Goal: Information Seeking & Learning: Learn about a topic

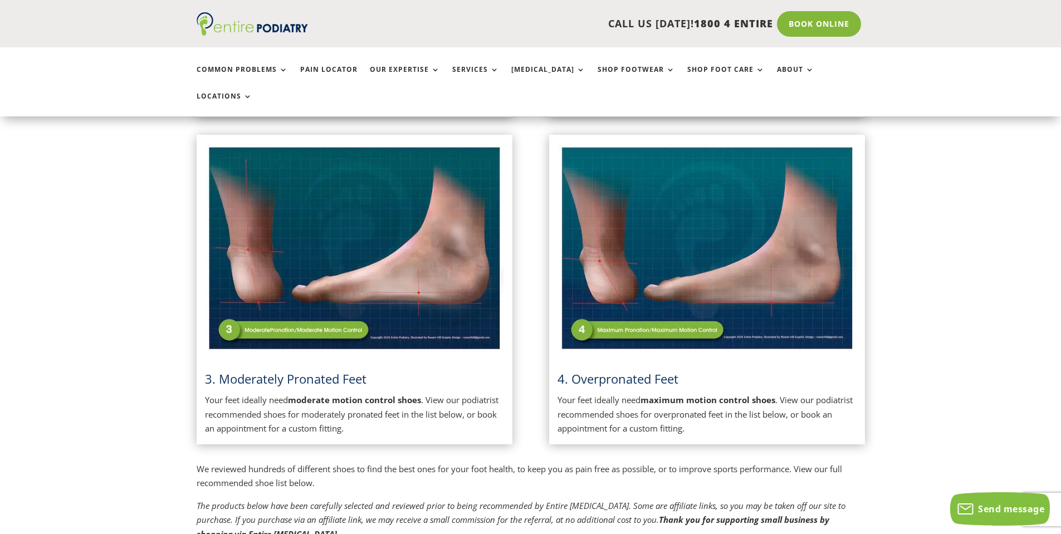
scroll to position [581, 0]
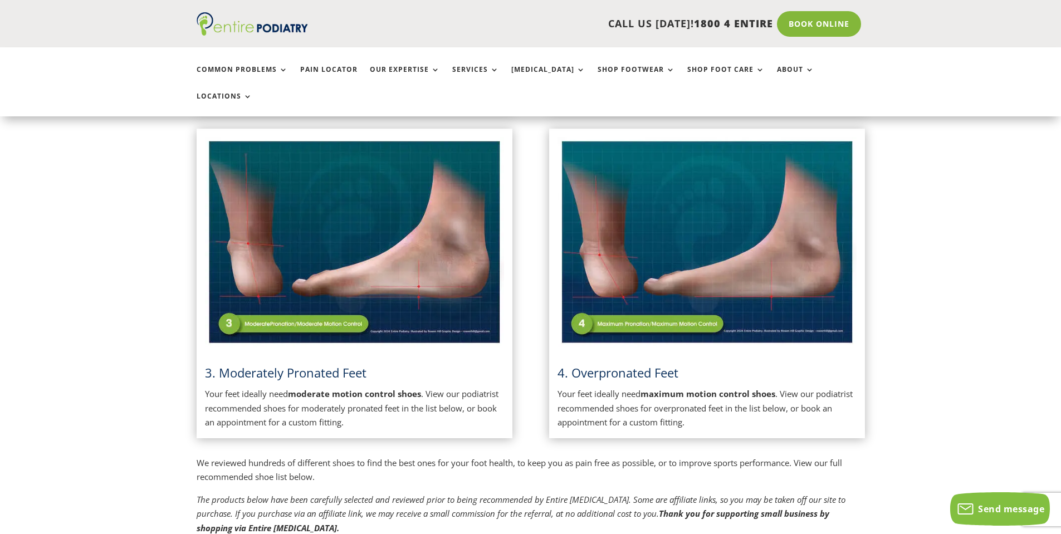
click at [331, 275] on img at bounding box center [354, 242] width 299 height 211
click at [374, 245] on img at bounding box center [354, 242] width 299 height 211
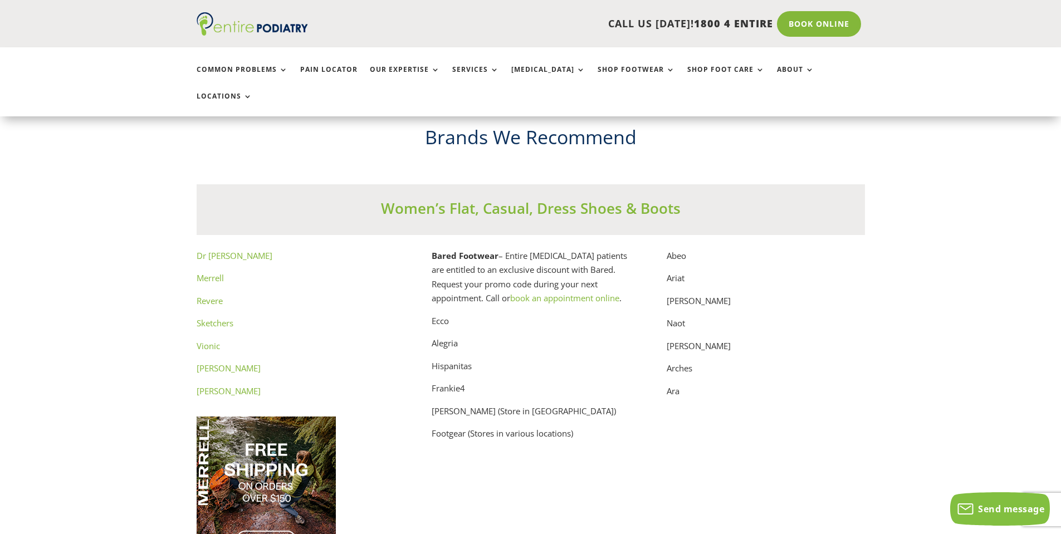
scroll to position [5615, 0]
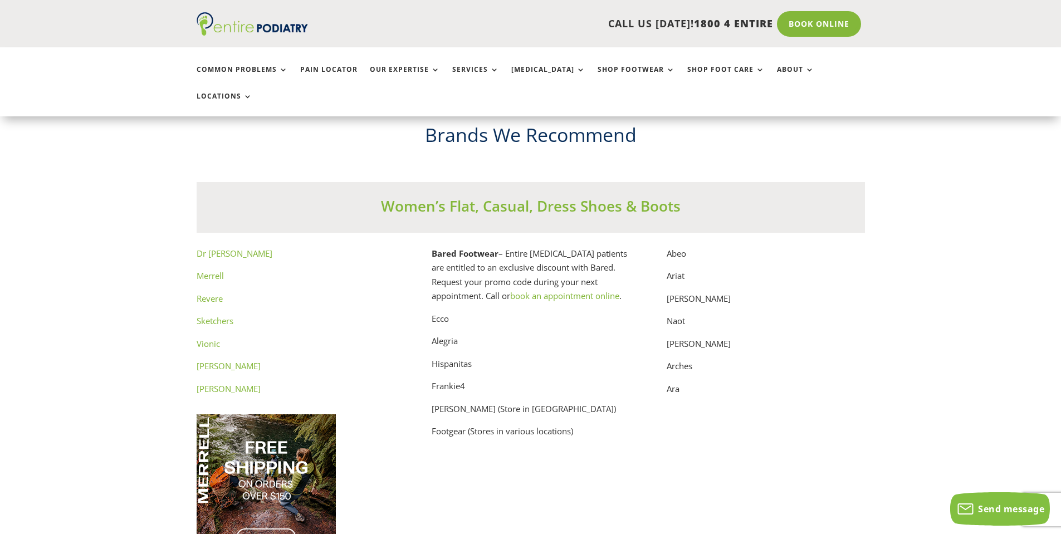
click at [443, 312] on p "Ecco" at bounding box center [531, 323] width 198 height 23
click at [441, 312] on p "Ecco" at bounding box center [531, 323] width 198 height 23
click at [453, 357] on p "Hispanitas" at bounding box center [531, 368] width 198 height 23
copy p "Hispanitas"
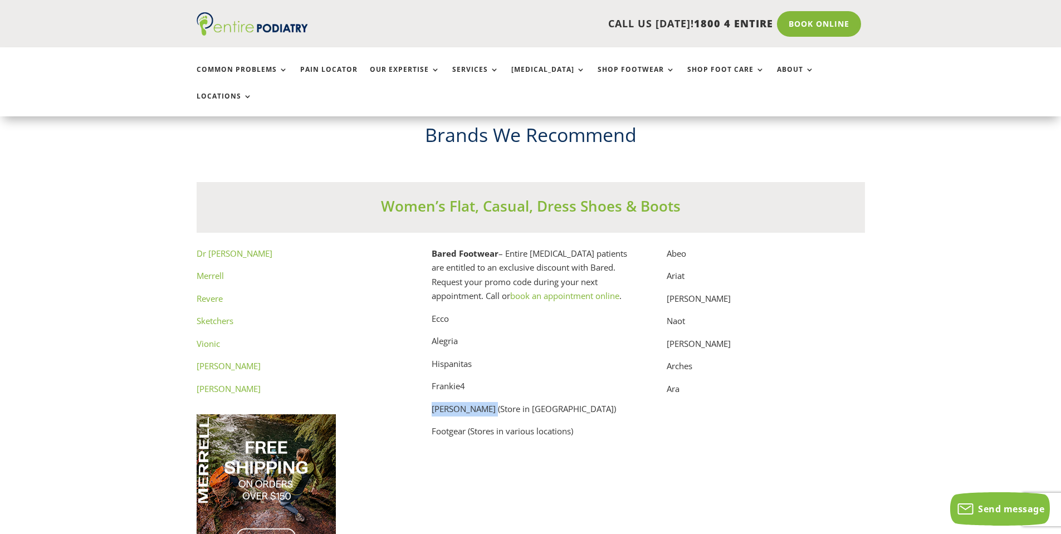
drag, startPoint x: 429, startPoint y: 396, endPoint x: 492, endPoint y: 390, distance: 63.2
click at [492, 390] on div "Dr [PERSON_NAME] Sketchers Vionic [PERSON_NAME] [PERSON_NAME] Bared Footwear – …" at bounding box center [531, 412] width 668 height 330
copy p "[PERSON_NAME]"
click at [449, 424] on p "Footgear (Stores in various locations)" at bounding box center [531, 431] width 198 height 14
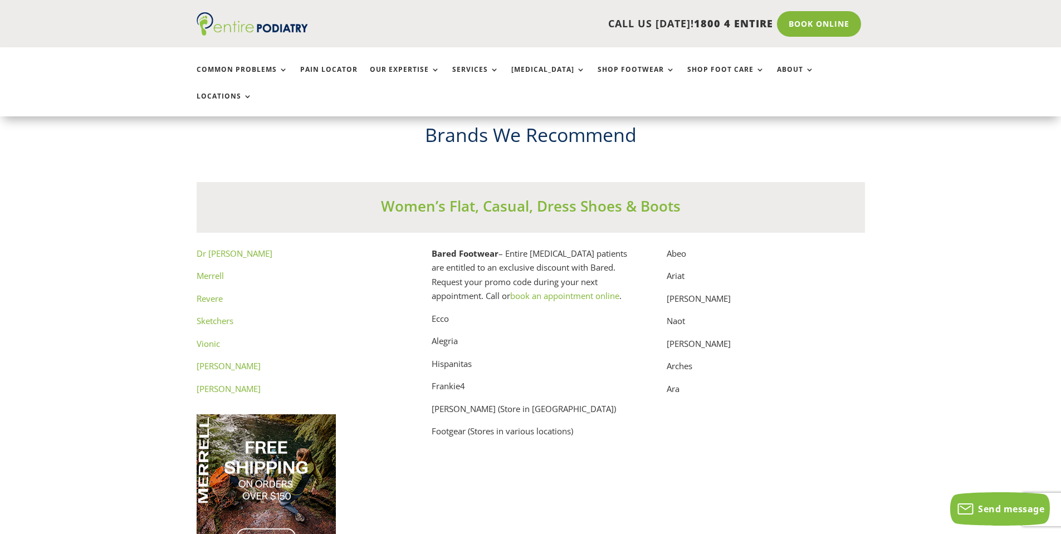
click at [676, 247] on p "Abeo" at bounding box center [766, 258] width 198 height 23
click at [683, 269] on p "Ariat" at bounding box center [766, 280] width 198 height 23
click at [685, 292] on p "[PERSON_NAME]" at bounding box center [766, 303] width 198 height 23
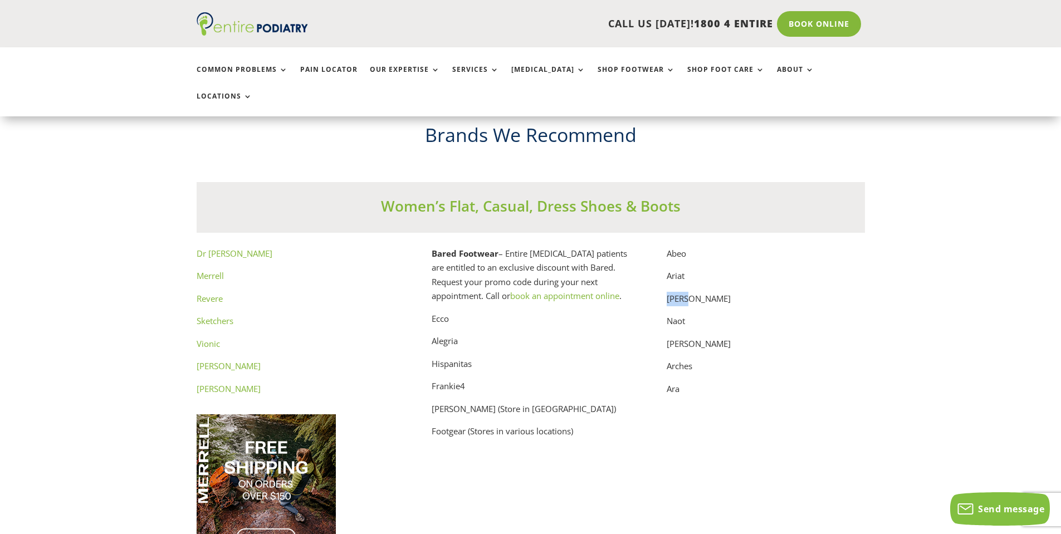
click at [685, 292] on p "[PERSON_NAME]" at bounding box center [766, 303] width 198 height 23
click at [683, 314] on p "Naot" at bounding box center [766, 325] width 198 height 23
click at [696, 337] on p "[PERSON_NAME]" at bounding box center [766, 348] width 198 height 23
click at [694, 337] on p "[PERSON_NAME]" at bounding box center [766, 348] width 198 height 23
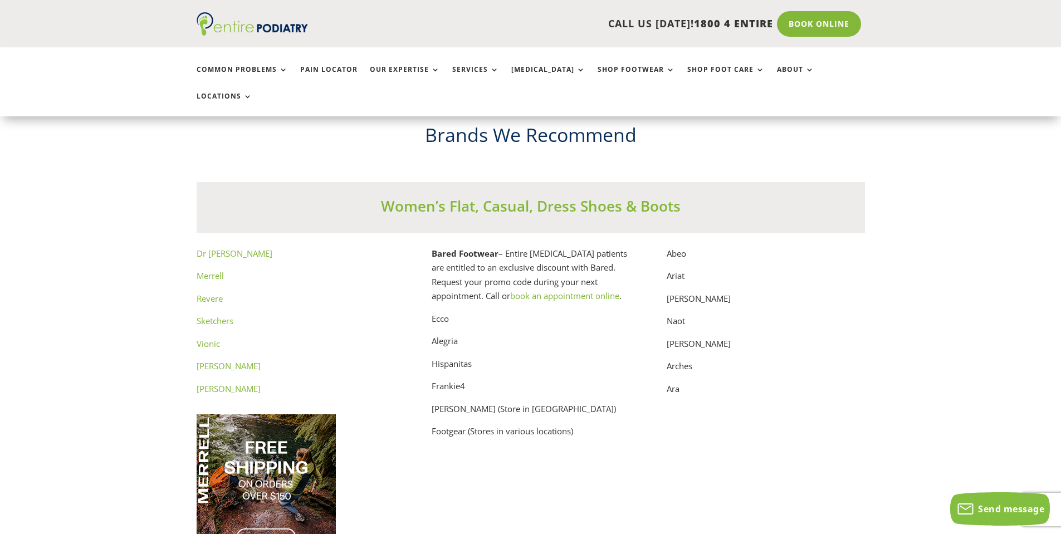
click at [688, 359] on p "Arches" at bounding box center [766, 370] width 198 height 23
click at [671, 382] on p "Ara" at bounding box center [766, 389] width 198 height 14
